Goal: Information Seeking & Learning: Learn about a topic

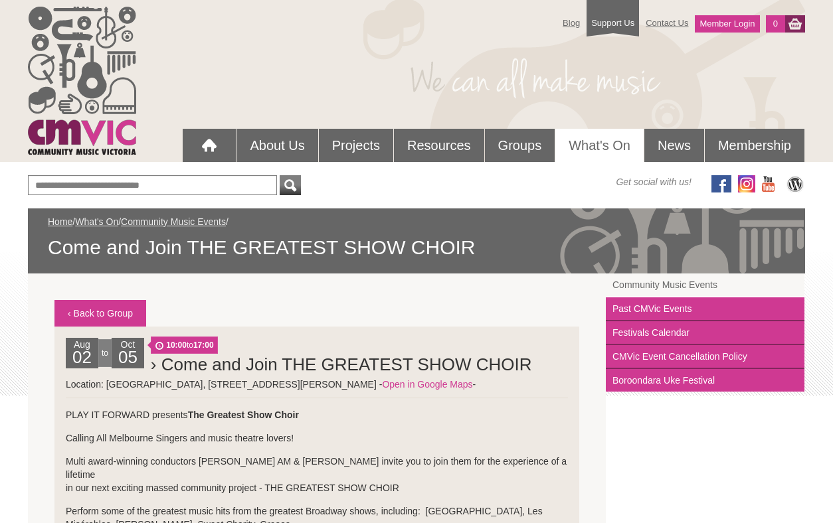
click at [310, 79] on div "Blog Support Us Contact Us Member Login 0 About Us What We Do Why We Do It Who'…" at bounding box center [416, 80] width 777 height 161
click at [282, 75] on div "Blog Support Us Contact Us Member Login 0 About Us What We Do Why We Do It Who'…" at bounding box center [416, 80] width 777 height 161
